Goal: Task Accomplishment & Management: Manage account settings

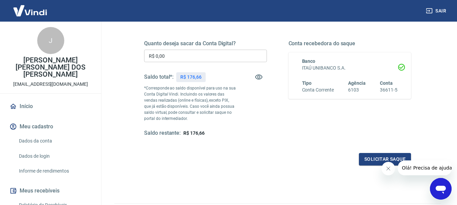
scroll to position [101, 0]
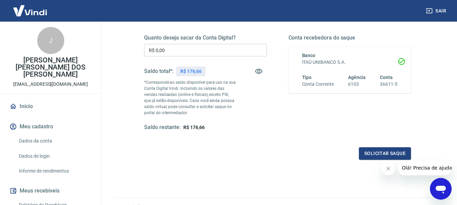
click at [183, 52] on input "R$ 0,00" at bounding box center [205, 50] width 123 height 13
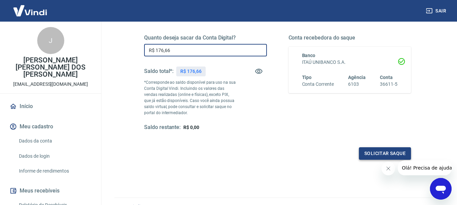
type input "R$ 176,66"
click at [372, 156] on button "Solicitar saque" at bounding box center [385, 153] width 52 height 13
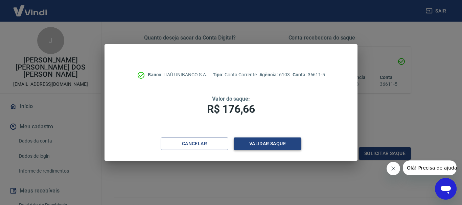
click at [257, 138] on button "Validar saque" at bounding box center [268, 144] width 68 height 13
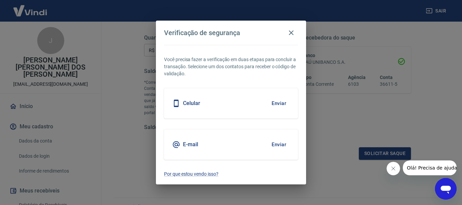
click at [238, 100] on div "Celular Enviar" at bounding box center [231, 103] width 134 height 30
click at [281, 101] on button "Enviar" at bounding box center [279, 103] width 22 height 14
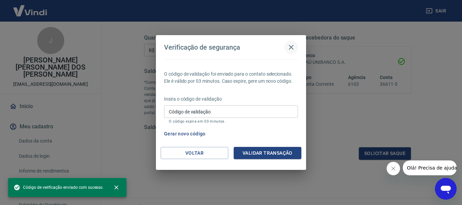
click at [294, 47] on icon "button" at bounding box center [291, 47] width 8 height 8
